Goal: Task Accomplishment & Management: Manage account settings

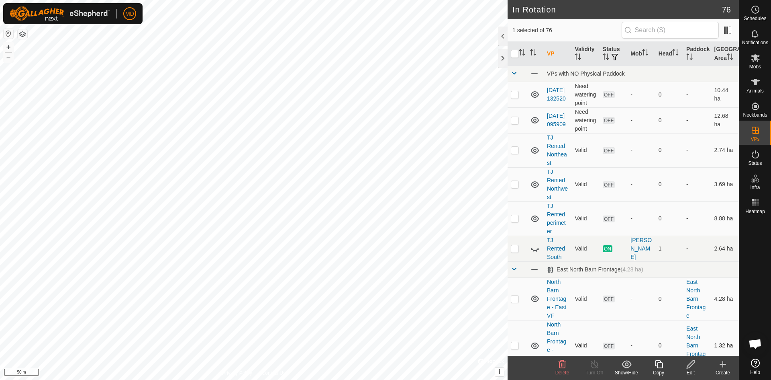
checkbox input "false"
checkbox input "true"
click at [594, 363] on icon at bounding box center [595, 364] width 10 height 10
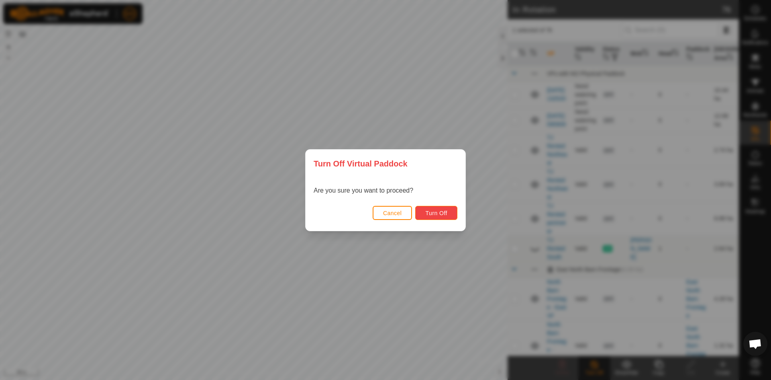
click at [430, 214] on span "Turn Off" at bounding box center [436, 213] width 22 height 6
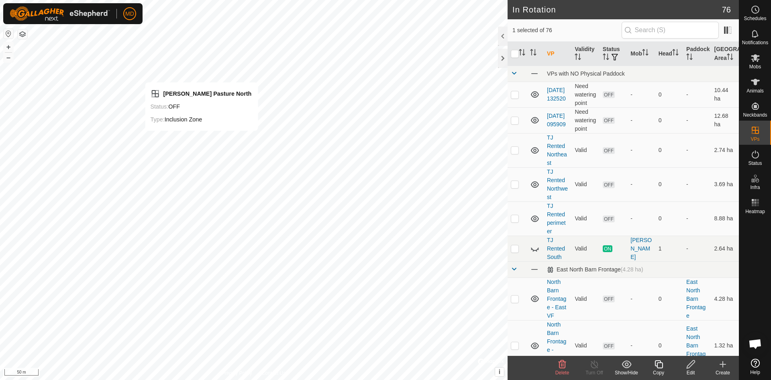
checkbox input "true"
checkbox input "false"
checkbox input "true"
click at [691, 365] on icon at bounding box center [691, 364] width 10 height 10
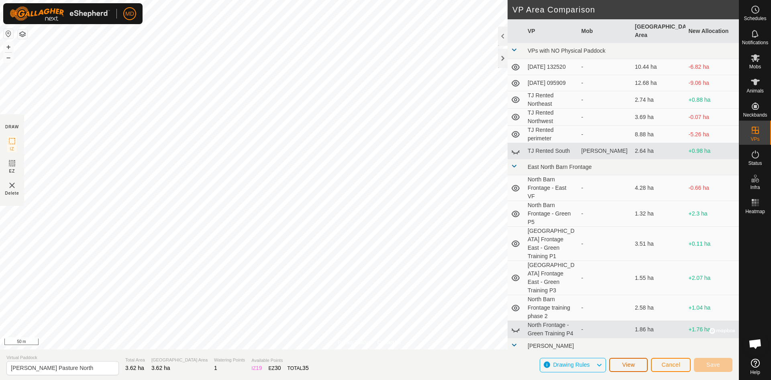
click at [635, 365] on span "View" at bounding box center [628, 364] width 13 height 6
click at [664, 366] on span "Cancel" at bounding box center [671, 364] width 19 height 6
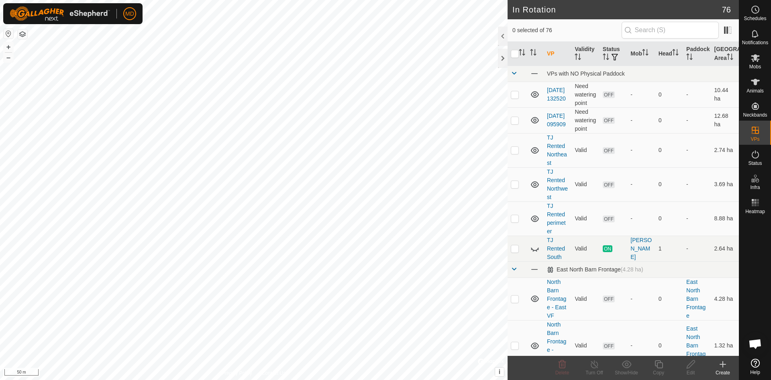
checkbox input "true"
click at [758, 87] on es-animals-svg-icon at bounding box center [755, 82] width 14 height 13
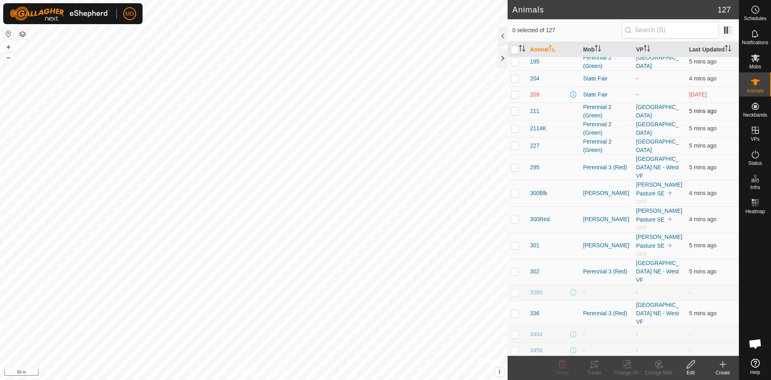
scroll to position [1084, 0]
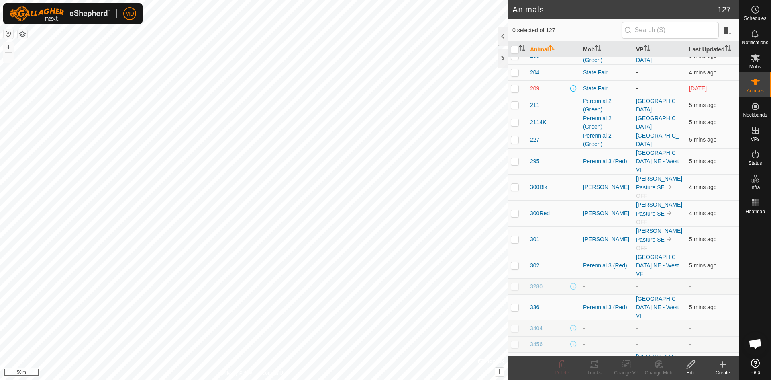
click at [516, 174] on td at bounding box center [517, 187] width 19 height 26
checkbox input "true"
click at [516, 210] on p-checkbox at bounding box center [515, 213] width 8 height 6
checkbox input "true"
click at [515, 236] on p-checkbox at bounding box center [515, 239] width 8 height 6
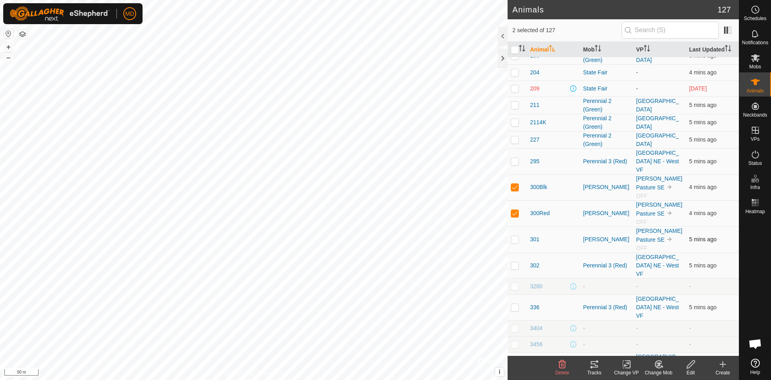
checkbox input "true"
click at [515, 262] on p-checkbox at bounding box center [515, 265] width 8 height 6
checkbox input "true"
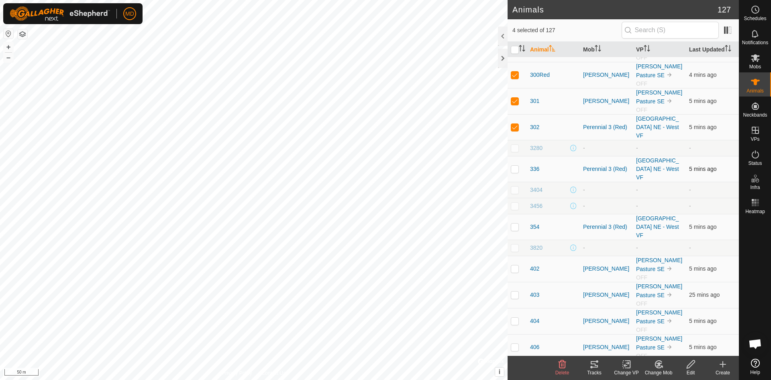
scroll to position [1245, 0]
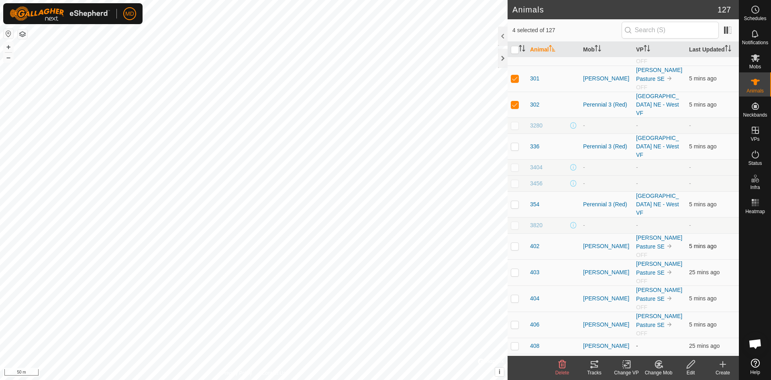
click at [518, 243] on p-checkbox at bounding box center [515, 246] width 8 height 6
checkbox input "true"
click at [516, 269] on p-checkbox at bounding box center [515, 272] width 8 height 6
checkbox input "true"
click at [516, 295] on p-checkbox at bounding box center [515, 298] width 8 height 6
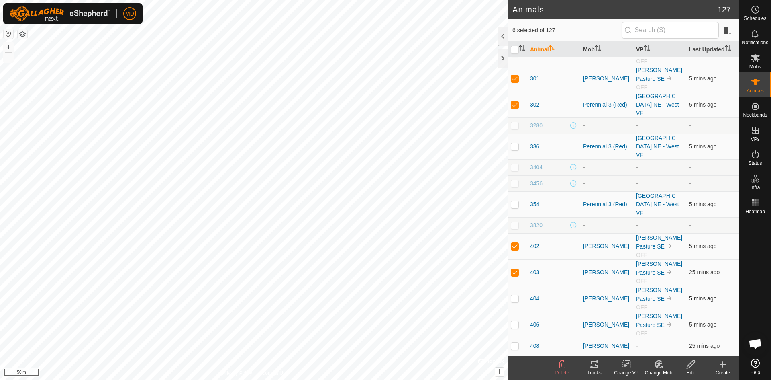
checkbox input "true"
click at [517, 321] on p-checkbox at bounding box center [515, 324] width 8 height 6
checkbox input "true"
click at [519, 342] on p-checkbox at bounding box center [515, 345] width 8 height 6
checkbox input "true"
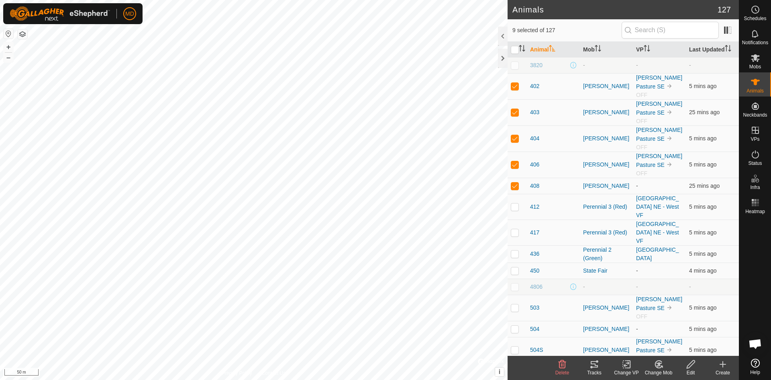
scroll to position [1406, 0]
click at [515, 303] on p-checkbox at bounding box center [515, 306] width 8 height 6
checkbox input "true"
click at [515, 325] on p-checkbox at bounding box center [515, 328] width 8 height 6
checkbox input "true"
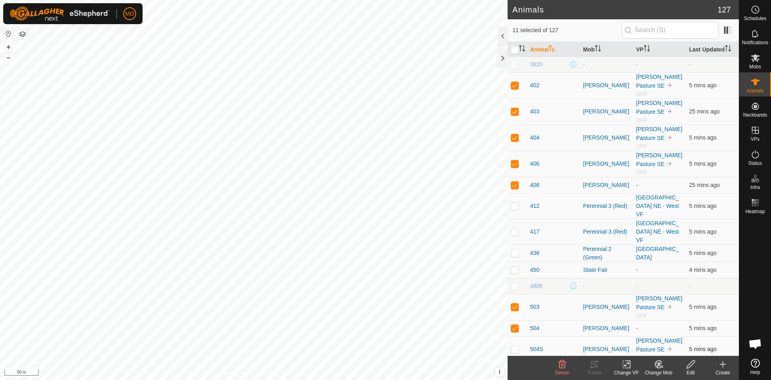
click at [517, 345] on p-checkbox at bounding box center [515, 348] width 8 height 6
checkbox input "true"
click at [518, 325] on p-checkbox at bounding box center [515, 328] width 8 height 6
checkbox input "false"
click at [515, 345] on p-checkbox at bounding box center [515, 348] width 8 height 6
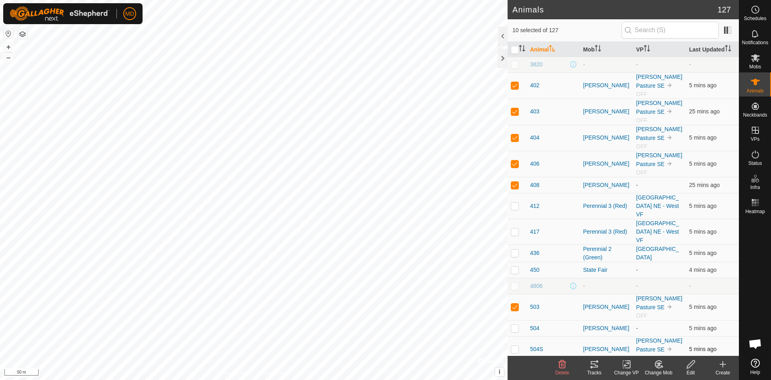
click at [516, 345] on p-checkbox at bounding box center [515, 348] width 8 height 6
checkbox input "true"
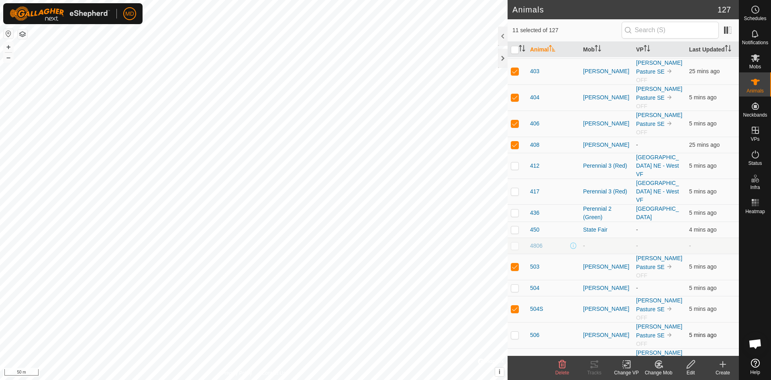
click at [516, 331] on p-checkbox at bounding box center [515, 334] width 8 height 6
checkbox input "true"
click at [517, 357] on p-checkbox at bounding box center [515, 360] width 8 height 6
checkbox input "true"
click at [518, 379] on p-checkbox at bounding box center [515, 382] width 8 height 6
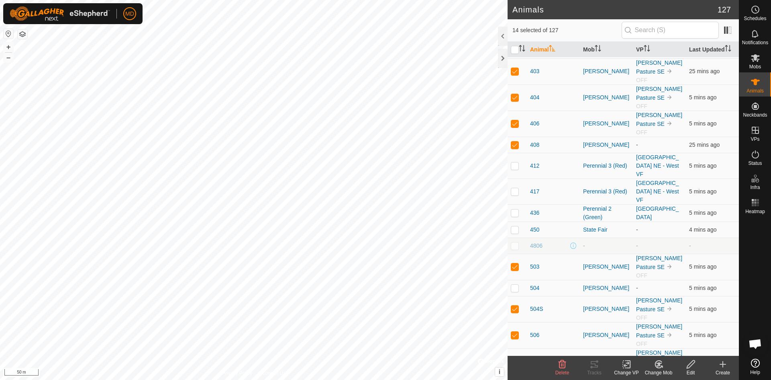
click at [517, 379] on p-checkbox at bounding box center [515, 382] width 8 height 6
checkbox input "false"
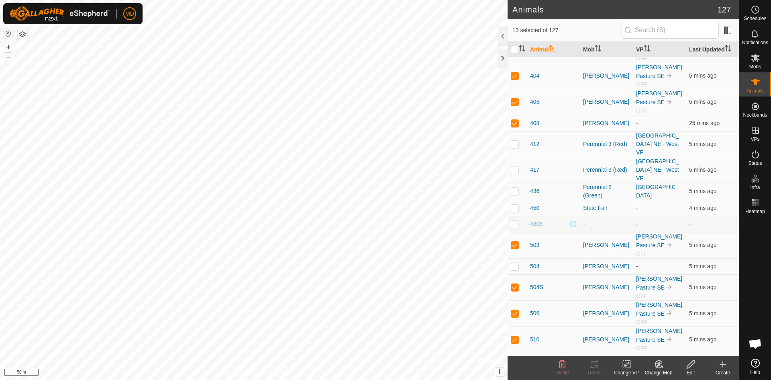
scroll to position [1486, 0]
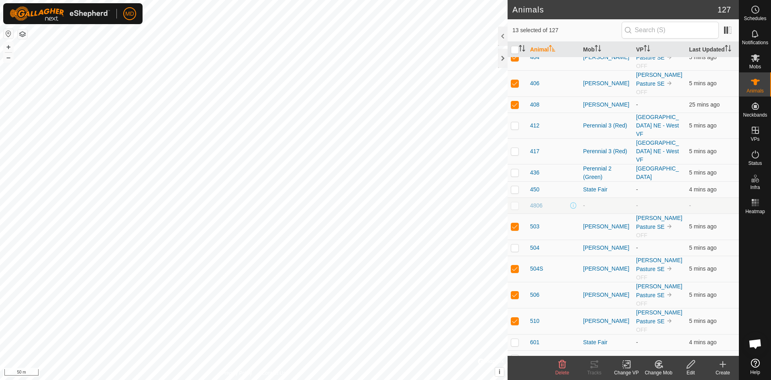
checkbox input "true"
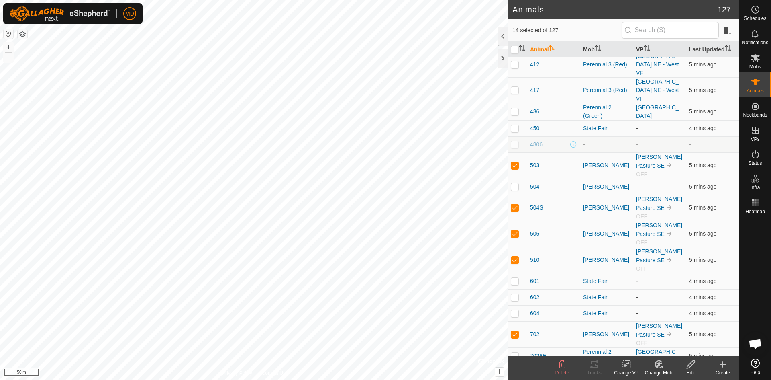
scroll to position [1566, 0]
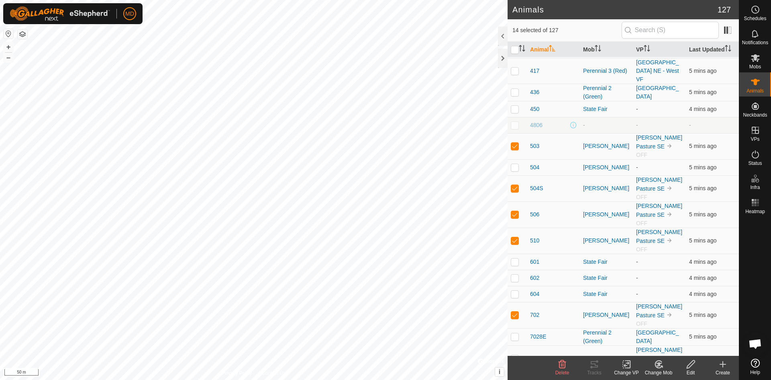
click at [516, 355] on p-checkbox at bounding box center [515, 358] width 8 height 6
checkbox input "true"
click at [515, 371] on td at bounding box center [517, 384] width 19 height 26
checkbox input "true"
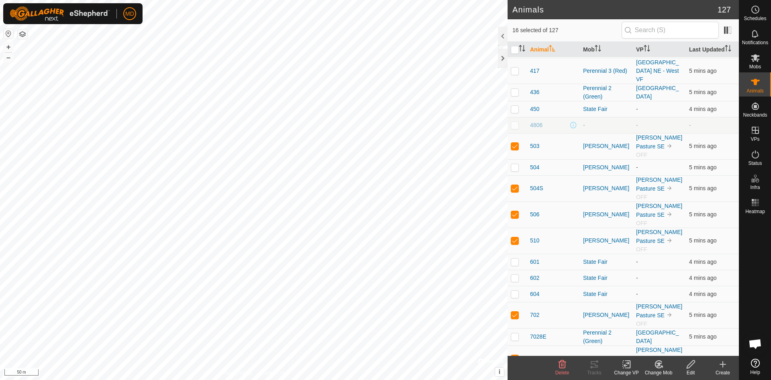
checkbox input "true"
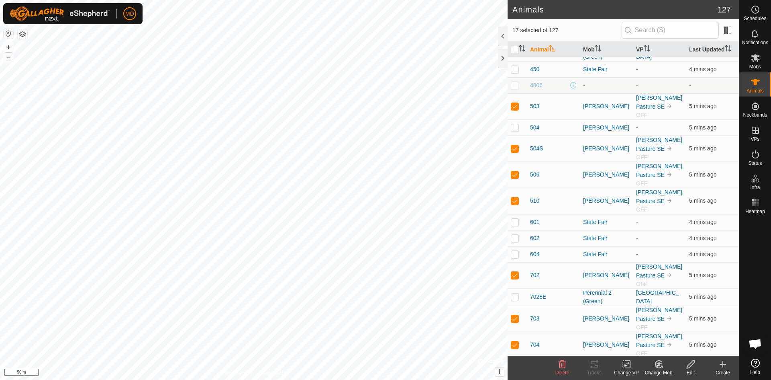
scroll to position [1607, 0]
checkbox input "true"
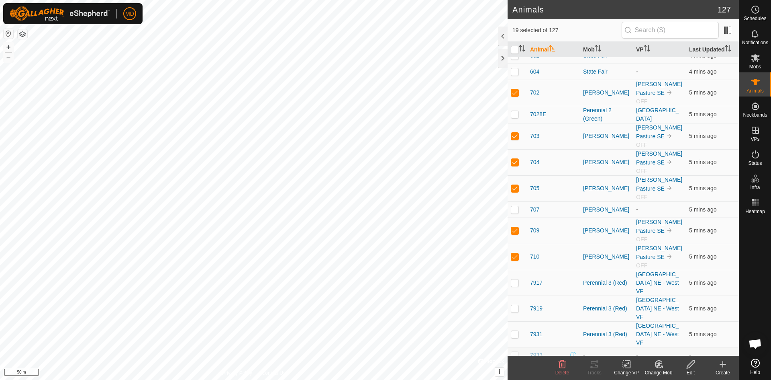
scroll to position [1798, 0]
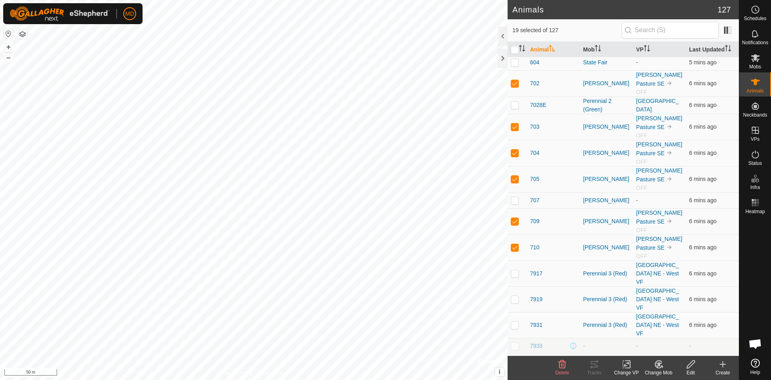
click at [629, 364] on icon at bounding box center [627, 364] width 10 height 10
click at [644, 327] on link "Choose VP..." at bounding box center [651, 329] width 80 height 16
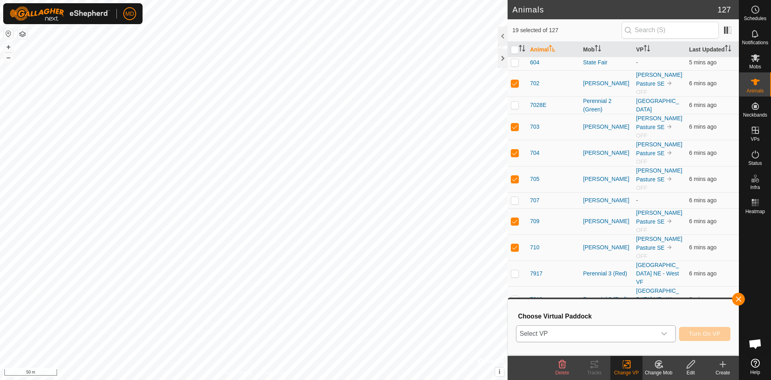
click at [562, 333] on span "Select VP" at bounding box center [587, 333] width 140 height 16
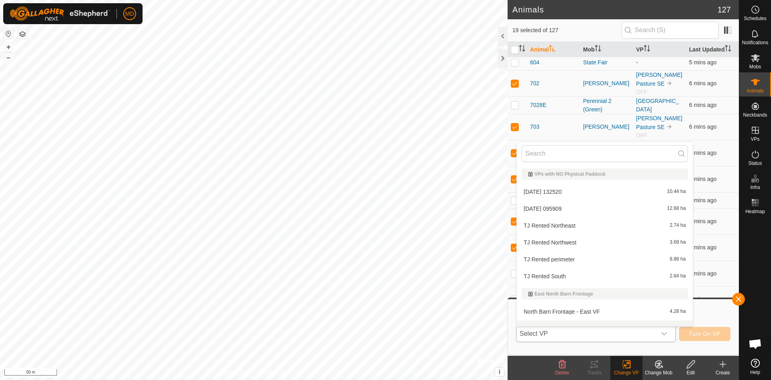
scroll to position [10, 0]
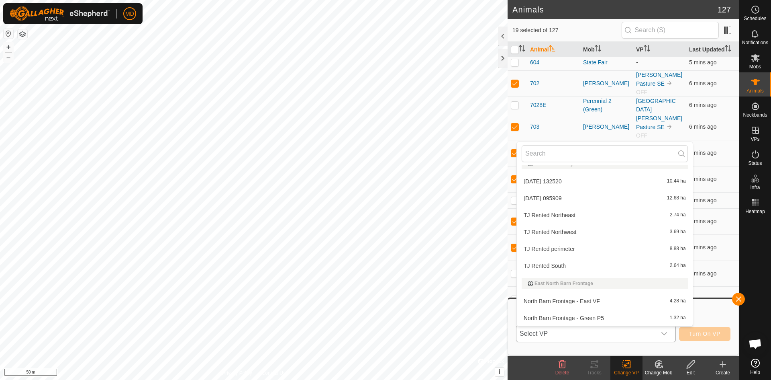
click at [541, 232] on li "TJ Rented Northwest 3.69 ha" at bounding box center [605, 232] width 176 height 16
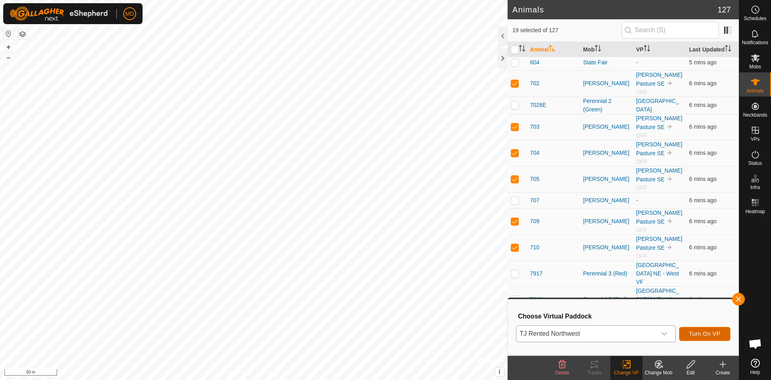
click at [701, 331] on span "Turn On VP" at bounding box center [704, 333] width 31 height 6
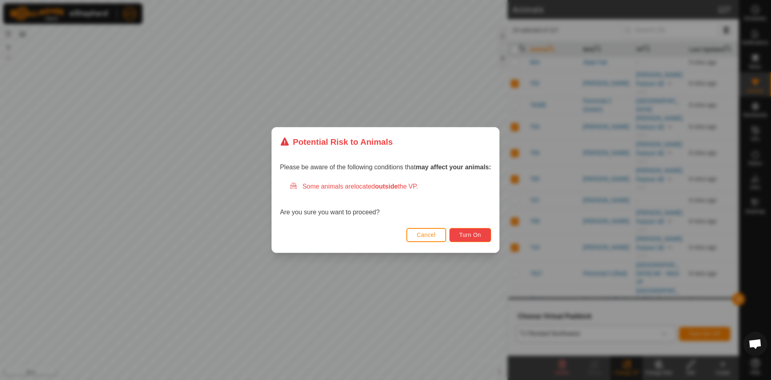
click at [463, 234] on span "Turn On" at bounding box center [470, 234] width 22 height 6
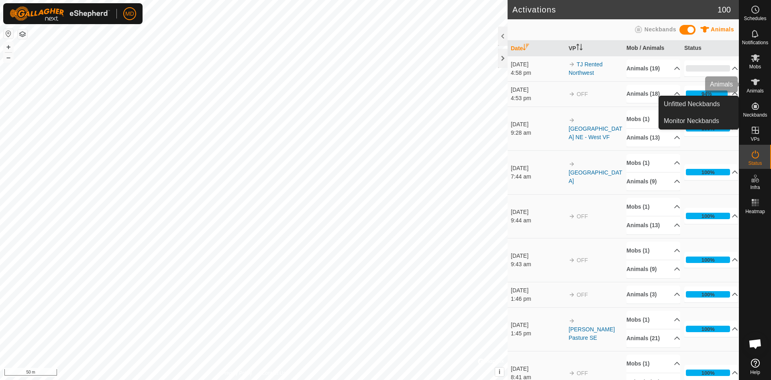
click at [757, 88] on span "Animals" at bounding box center [755, 90] width 17 height 5
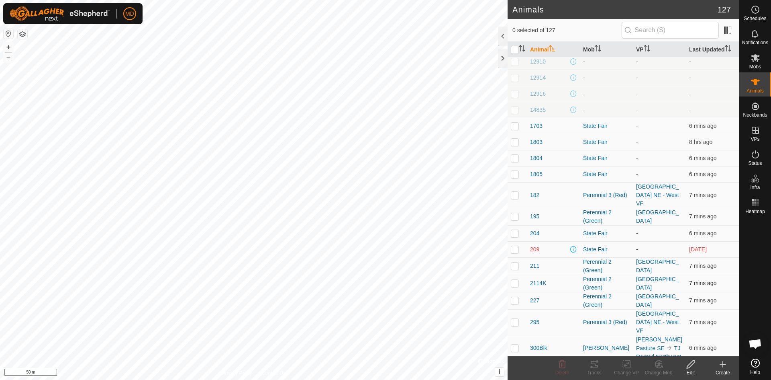
scroll to position [964, 0]
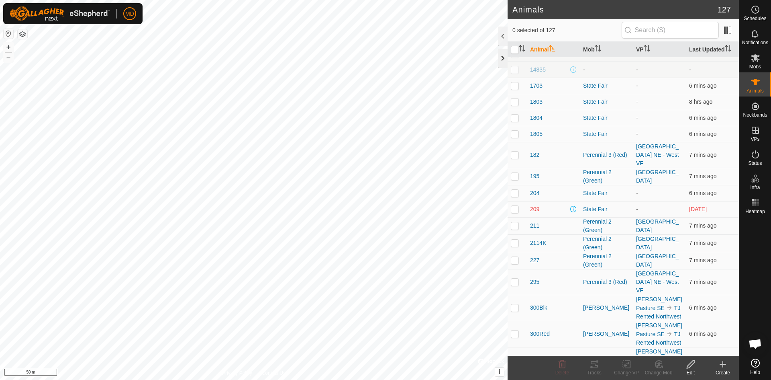
click at [503, 57] on div at bounding box center [503, 58] width 10 height 19
